Goal: Information Seeking & Learning: Learn about a topic

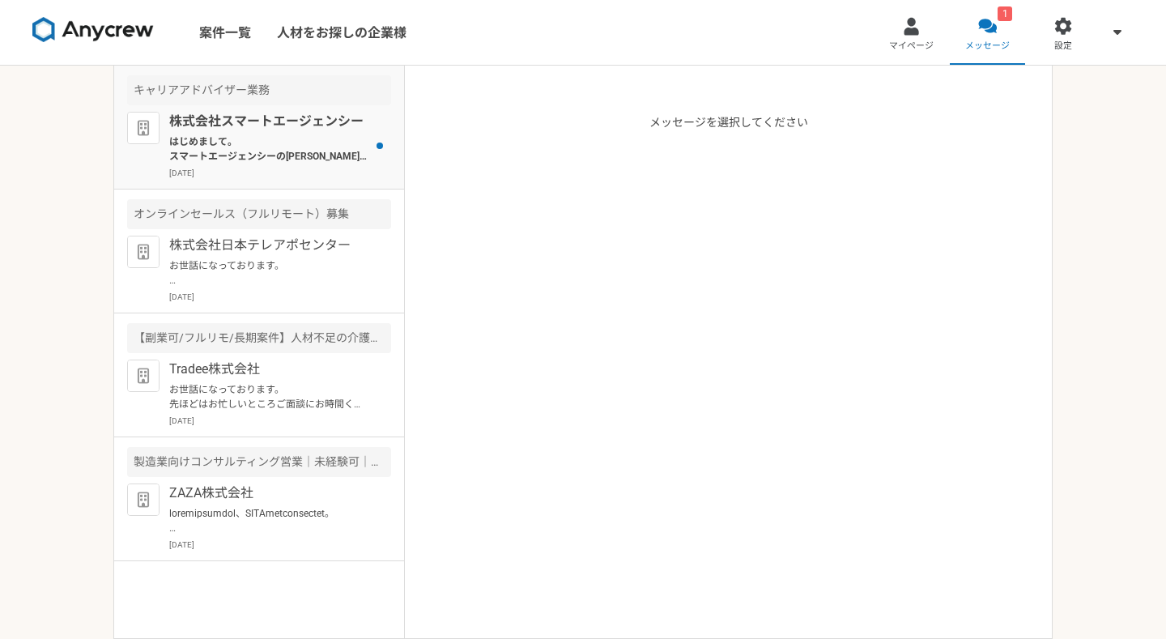
click at [348, 130] on p "株式会社スマートエージェンシー" at bounding box center [269, 121] width 200 height 19
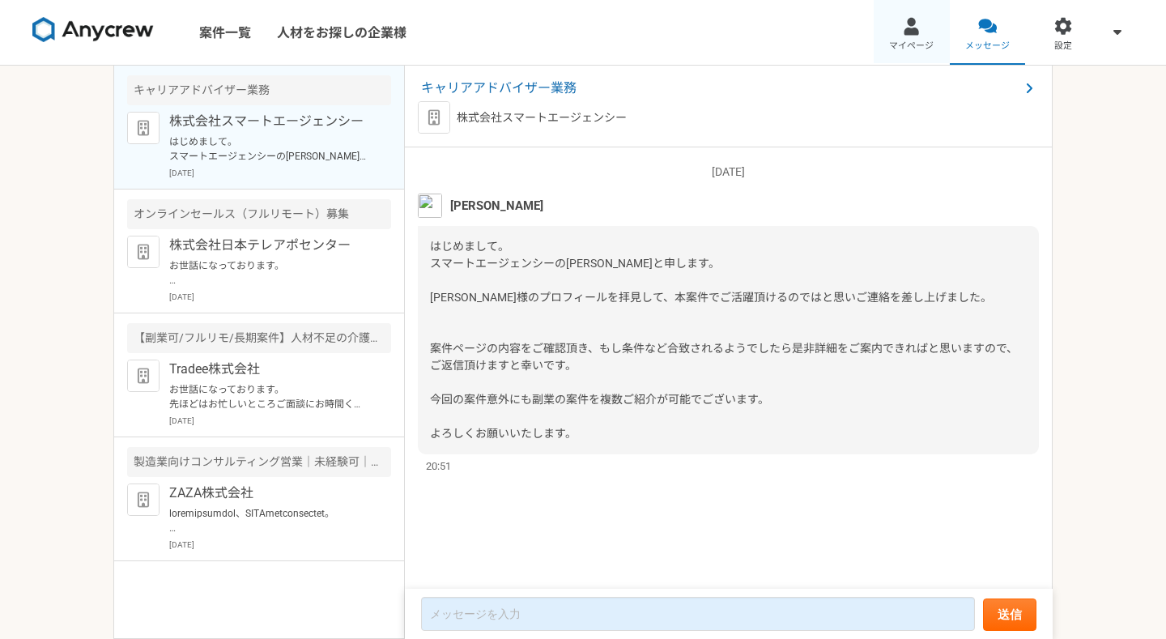
click at [911, 34] on div at bounding box center [911, 26] width 19 height 19
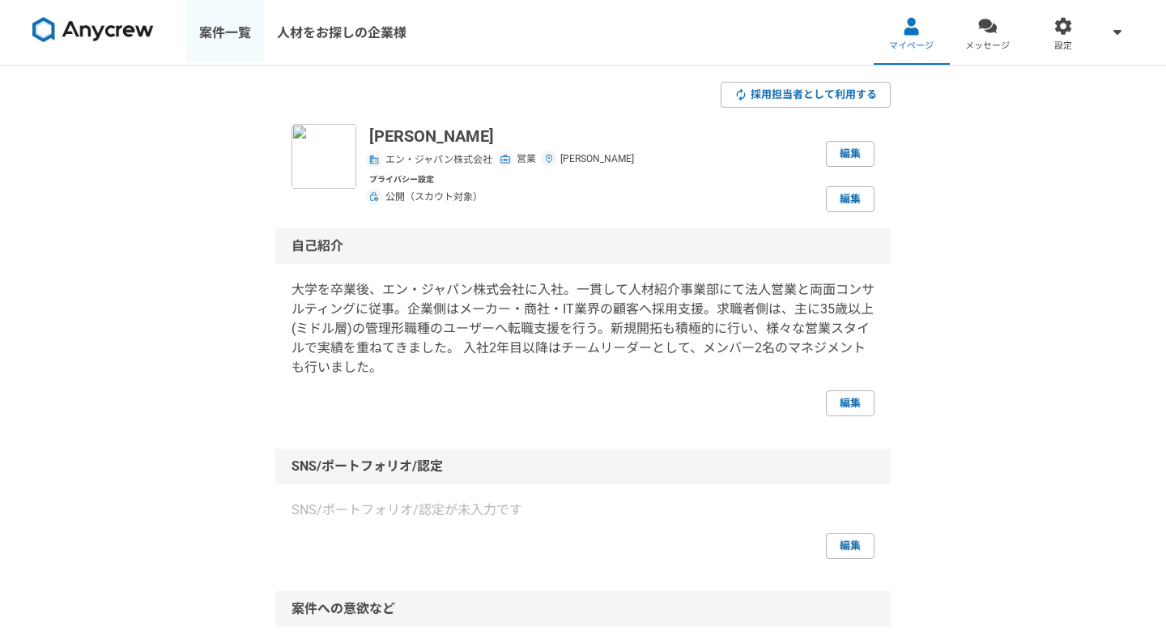
click at [245, 23] on link "案件一覧" at bounding box center [225, 32] width 78 height 65
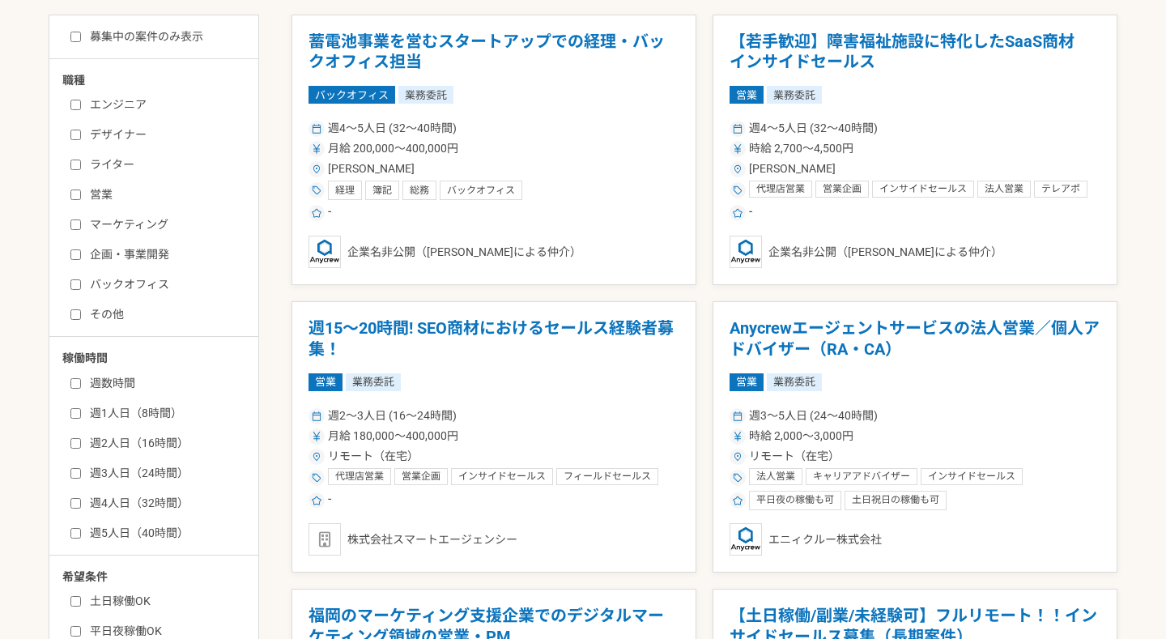
scroll to position [334, 0]
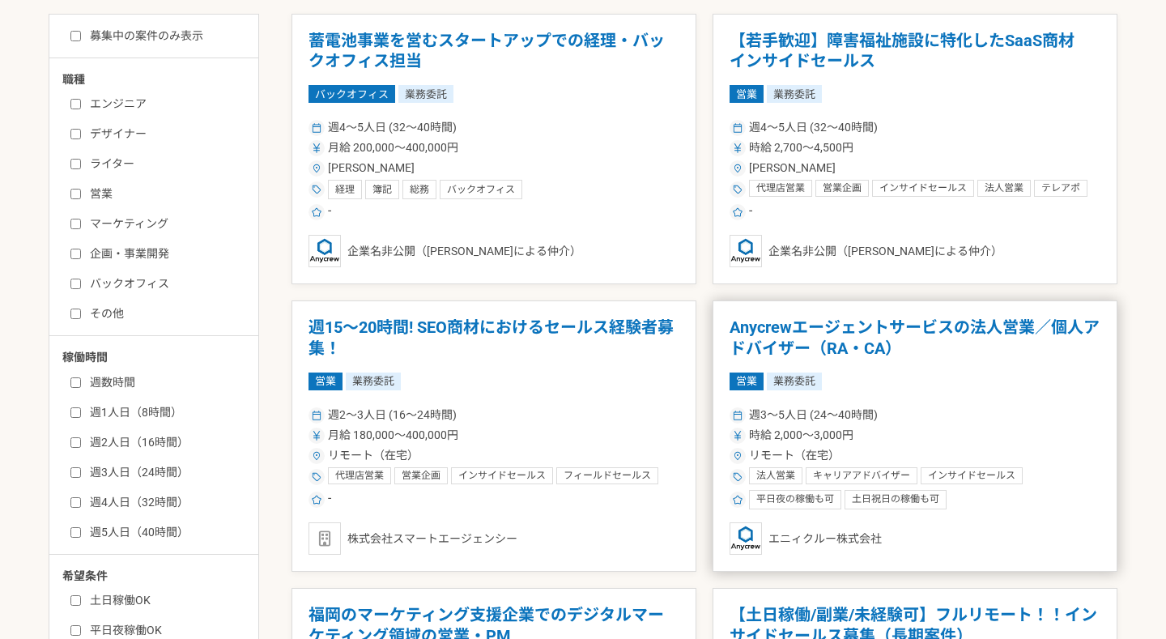
click at [1002, 320] on h1 "Anycrewエージェントサービスの法人営業／個人アドバイザー（RA・CA）" at bounding box center [914, 337] width 371 height 41
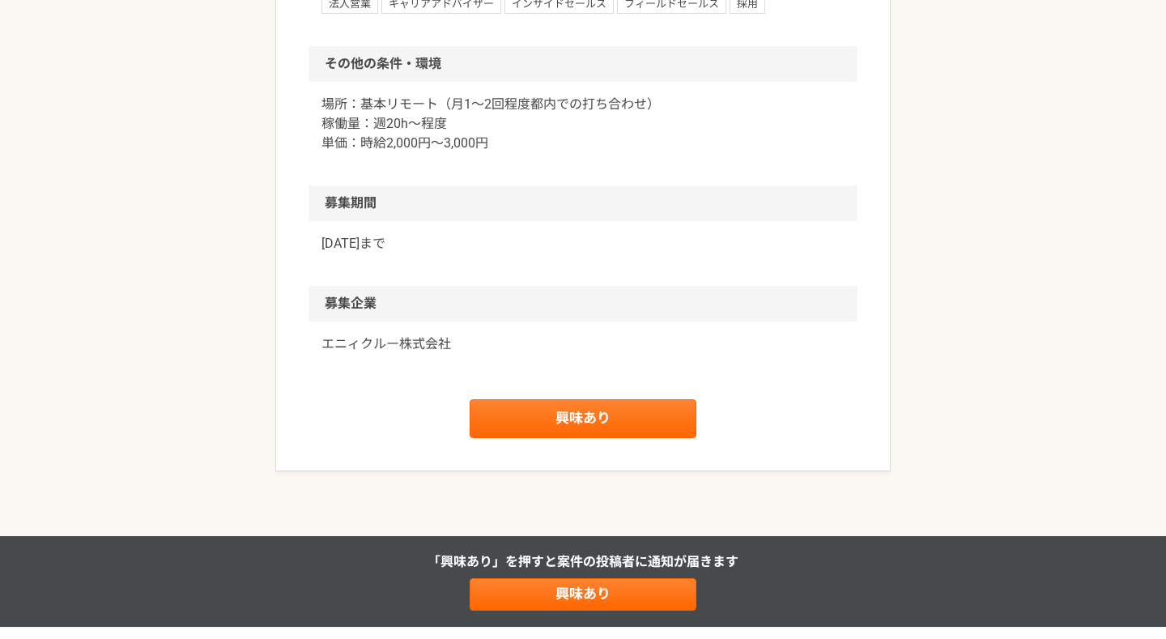
scroll to position [1414, 0]
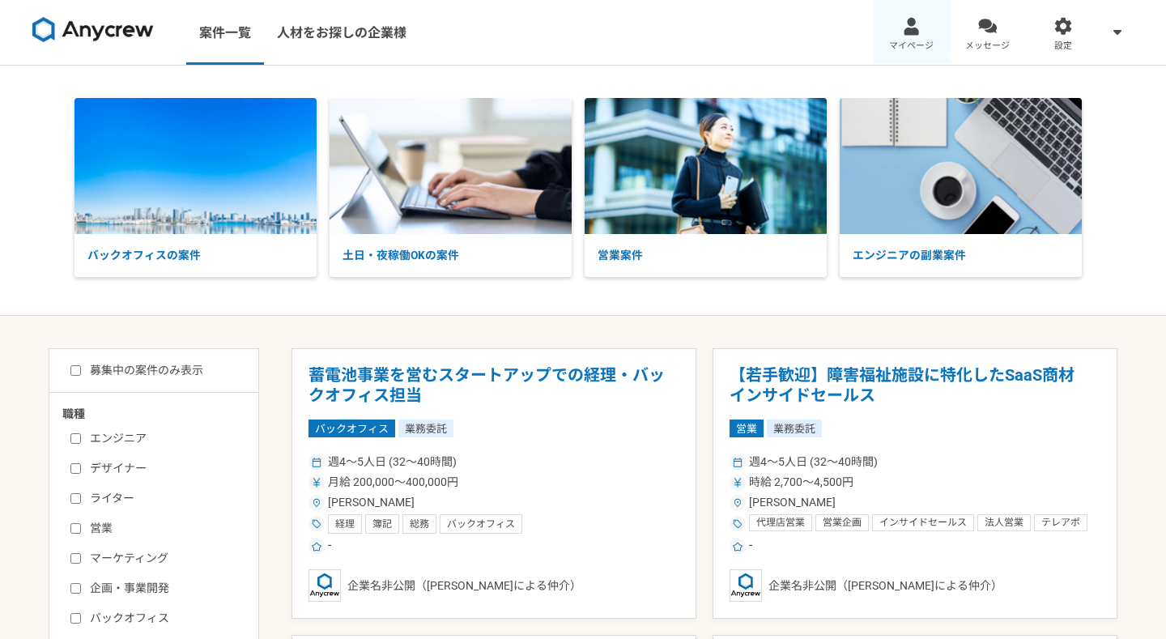
click at [917, 41] on span "マイページ" at bounding box center [911, 46] width 45 height 13
